Goal: Understand process/instructions

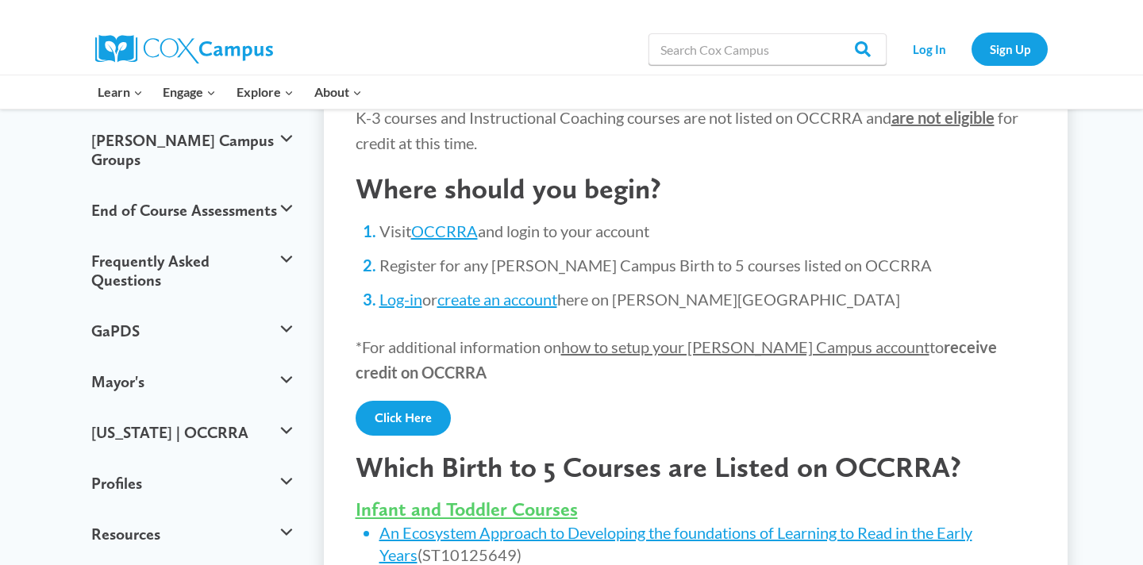
scroll to position [275, 0]
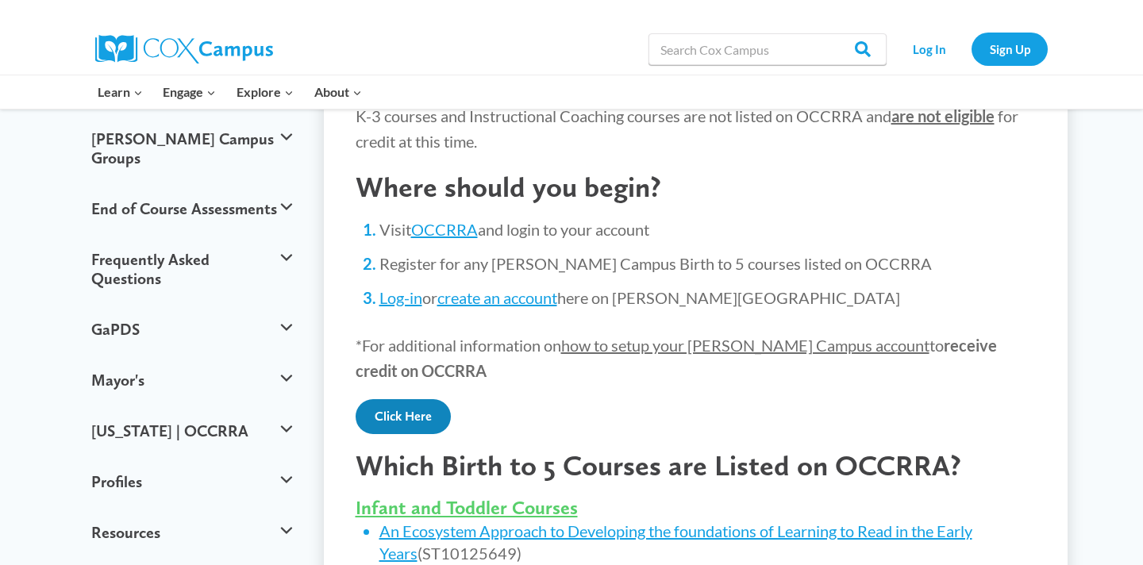
click at [399, 405] on link "Click Here" at bounding box center [402, 416] width 95 height 35
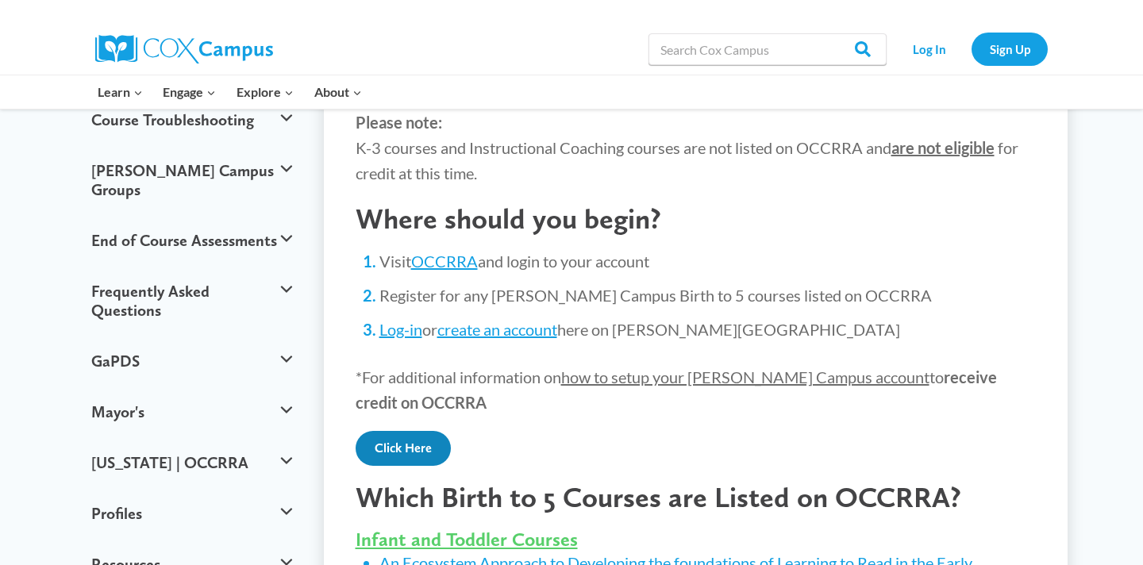
scroll to position [236, 0]
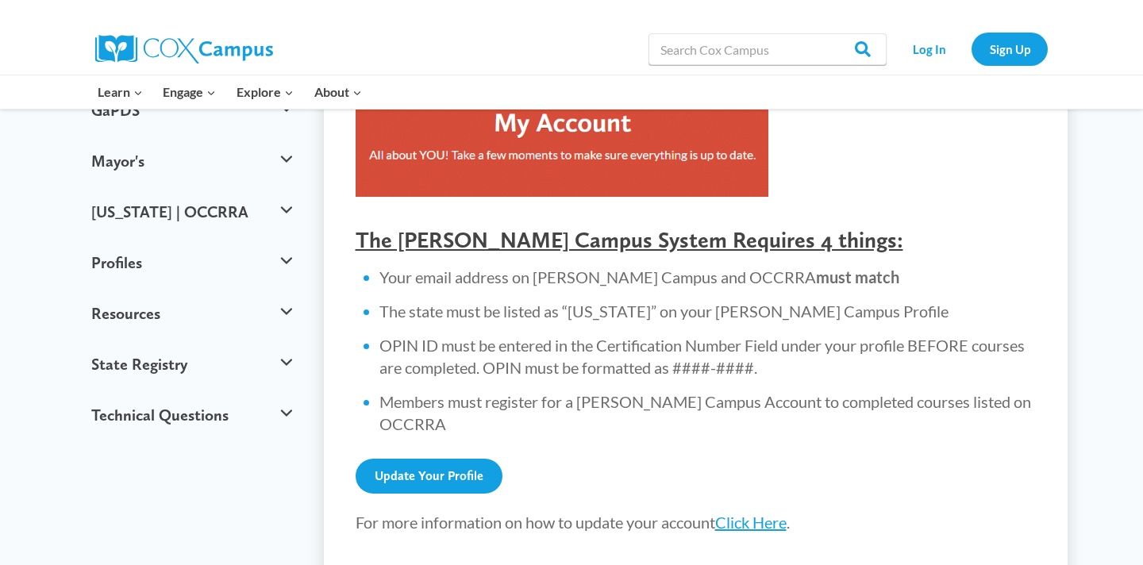
scroll to position [501, 0]
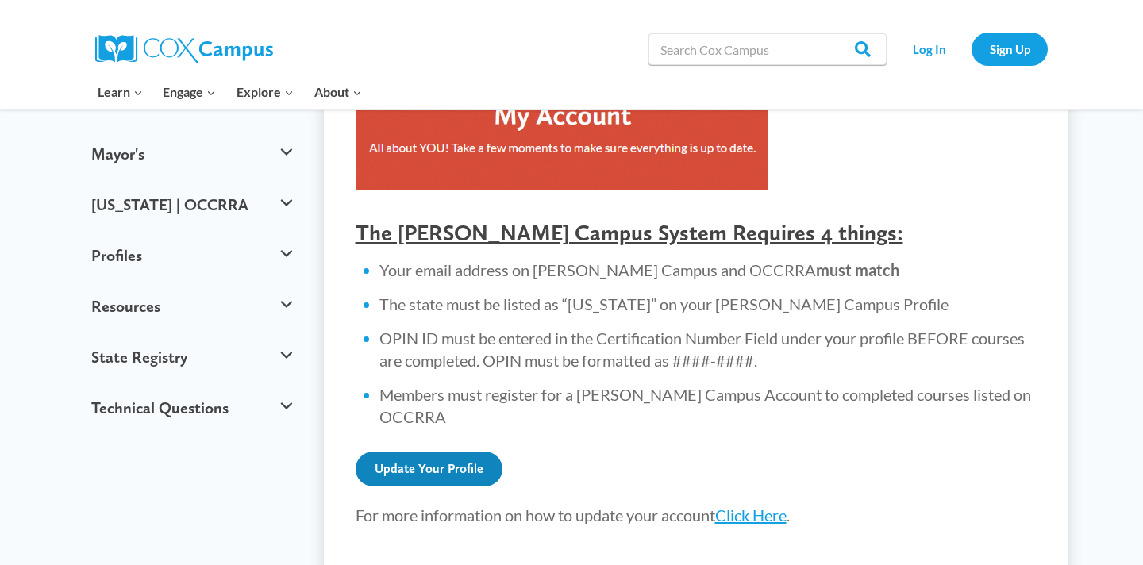
click at [404, 451] on link "Update Your Profile" at bounding box center [428, 468] width 147 height 35
click at [755, 505] on link "Click Here" at bounding box center [750, 514] width 71 height 19
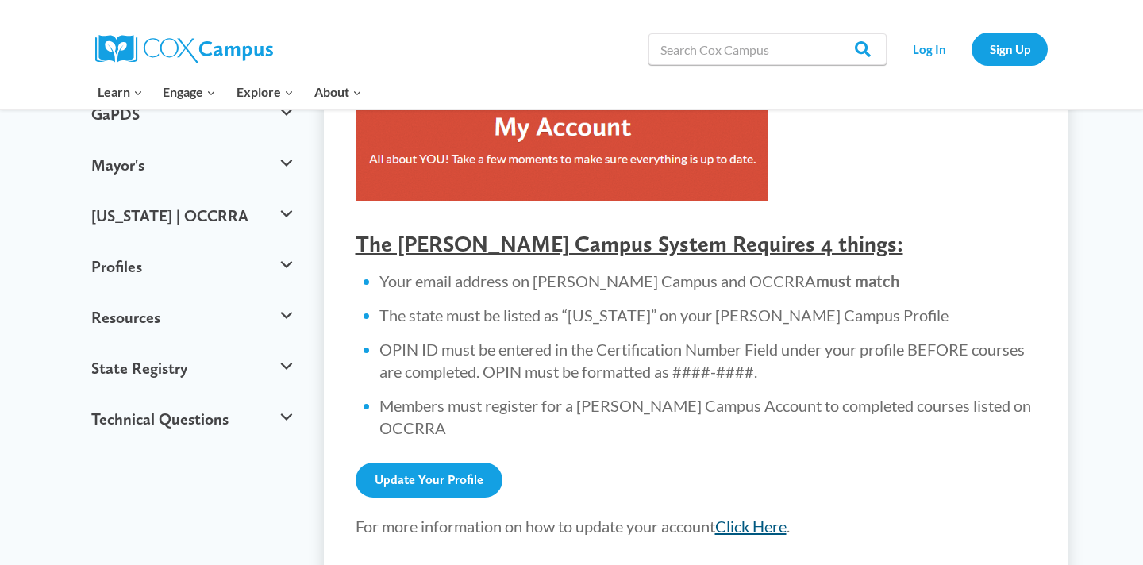
scroll to position [496, 0]
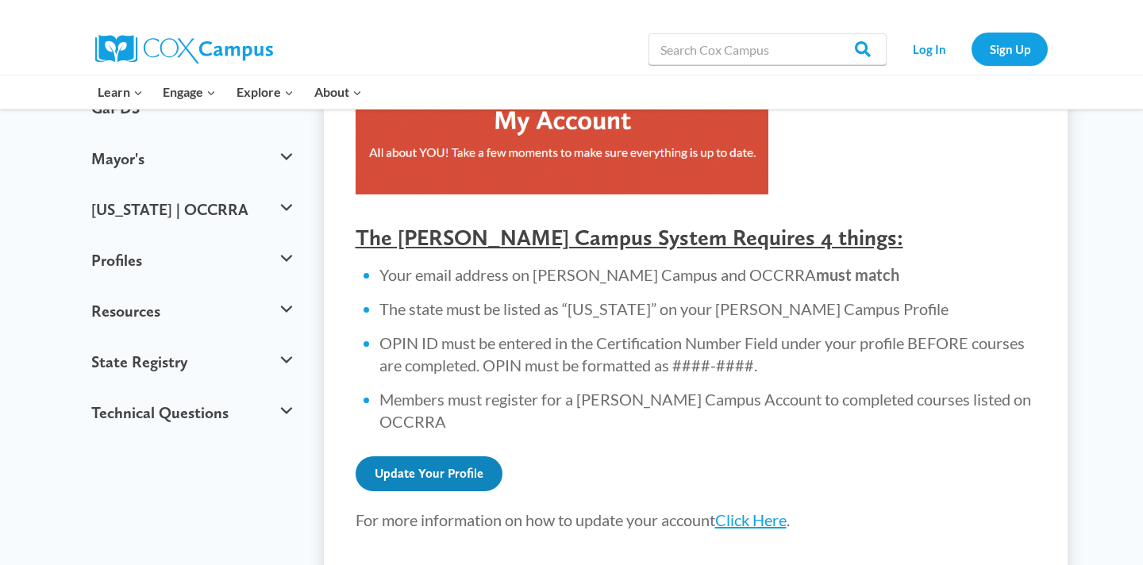
click at [425, 456] on link "Update Your Profile" at bounding box center [428, 473] width 147 height 35
